Goal: Register for event/course

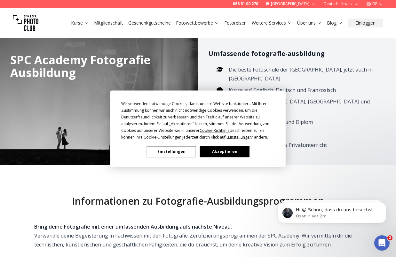
click at [220, 145] on div "Wir verwenden notwendige Cookies, damit unsere Website funktioniert. Mit Ihrer …" at bounding box center [197, 128] width 153 height 57
click at [222, 151] on button "Akzeptieren" at bounding box center [224, 151] width 49 height 11
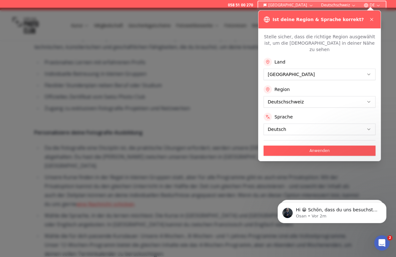
scroll to position [206, 0]
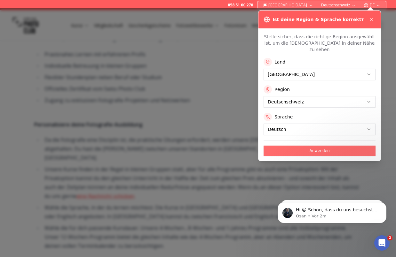
click at [338, 146] on button "Anwenden" at bounding box center [319, 151] width 112 height 10
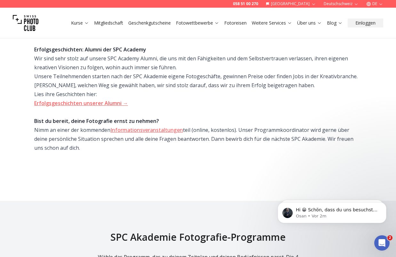
scroll to position [0, 0]
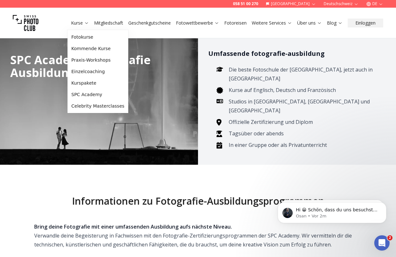
click at [85, 24] on icon at bounding box center [86, 22] width 5 height 5
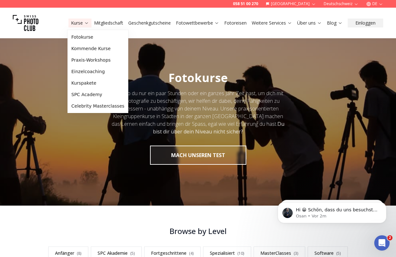
click at [80, 23] on link "Kurse" at bounding box center [80, 23] width 18 height 6
click at [85, 56] on link "Praxis-Workshops" at bounding box center [98, 60] width 58 height 12
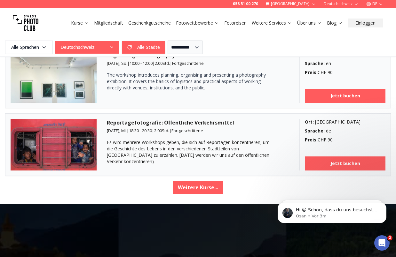
scroll to position [1080, 0]
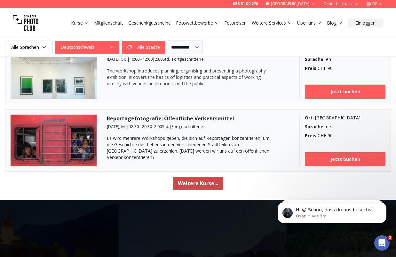
click at [214, 182] on button "Weitere Kurse..." at bounding box center [198, 183] width 51 height 13
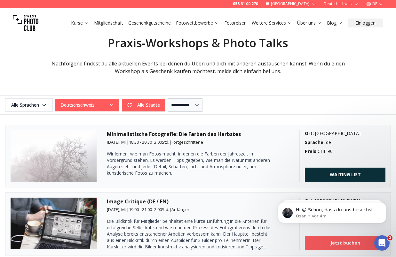
scroll to position [113, 0]
